Goal: Task Accomplishment & Management: Use online tool/utility

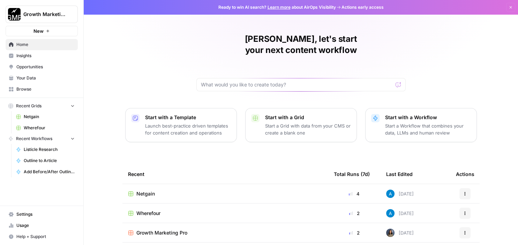
click at [231, 188] on td "Netgain" at bounding box center [225, 193] width 206 height 19
click at [150, 190] on span "Netgain" at bounding box center [145, 193] width 18 height 7
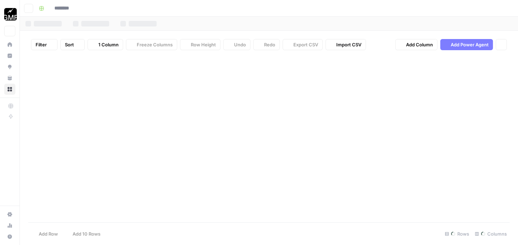
type input "*******"
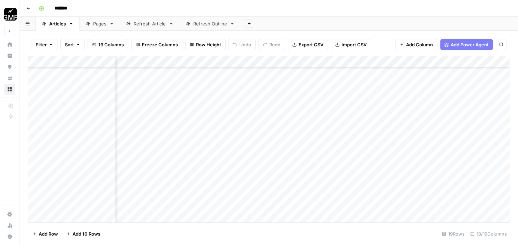
scroll to position [435, 357]
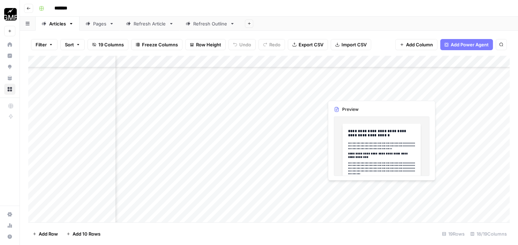
click at [363, 203] on div "Add Column" at bounding box center [268, 140] width 481 height 169
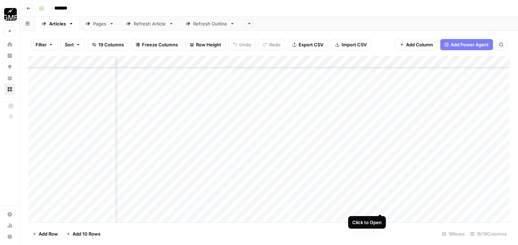
click at [378, 186] on div "Add Column" at bounding box center [268, 140] width 481 height 169
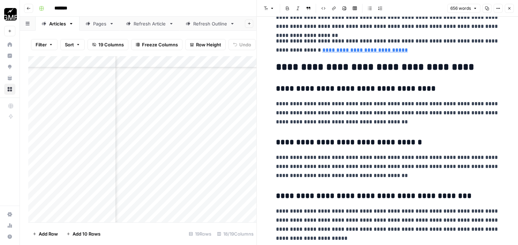
scroll to position [981, 0]
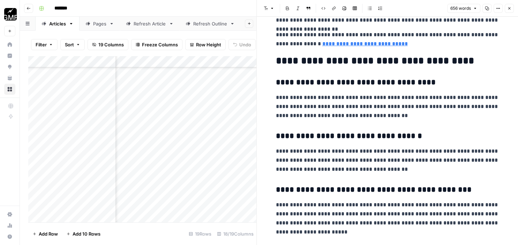
click at [510, 8] on icon "button" at bounding box center [509, 8] width 2 height 2
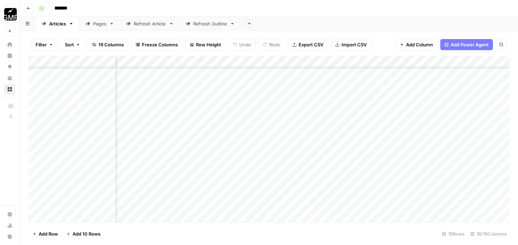
scroll to position [435, 615]
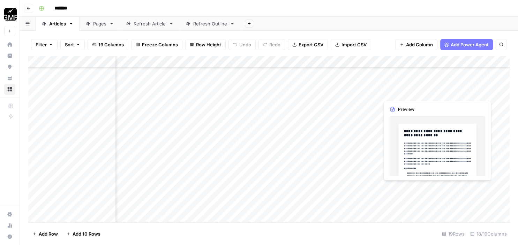
click at [408, 196] on div "Add Column" at bounding box center [268, 140] width 481 height 169
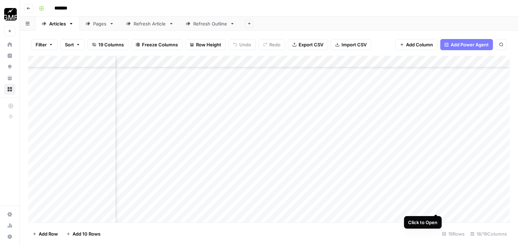
click at [434, 186] on div "Add Column" at bounding box center [268, 140] width 481 height 169
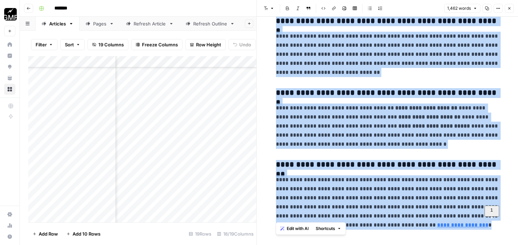
scroll to position [1952, 0]
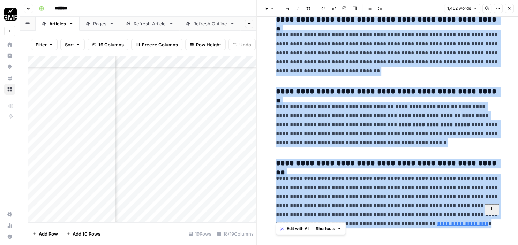
drag, startPoint x: 276, startPoint y: 36, endPoint x: 485, endPoint y: 262, distance: 307.6
copy div "**********"
